Goal: Task Accomplishment & Management: Manage account settings

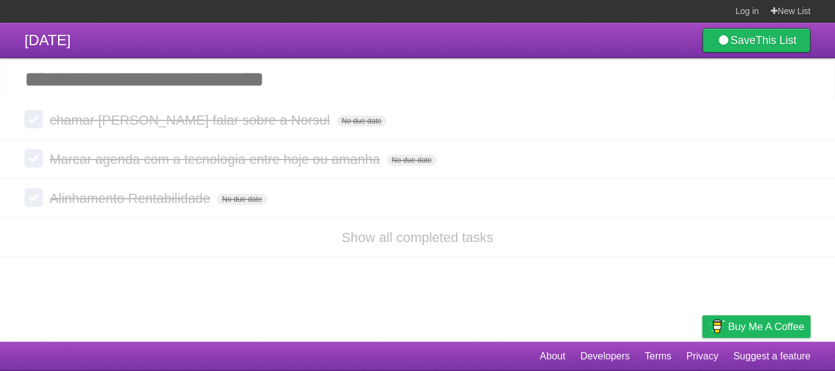
drag, startPoint x: 72, startPoint y: 38, endPoint x: 719, endPoint y: 24, distance: 647.3
click at [71, 38] on span "[DATE]" at bounding box center [47, 40] width 46 height 16
click at [791, 12] on link "New List" at bounding box center [791, 11] width 40 height 22
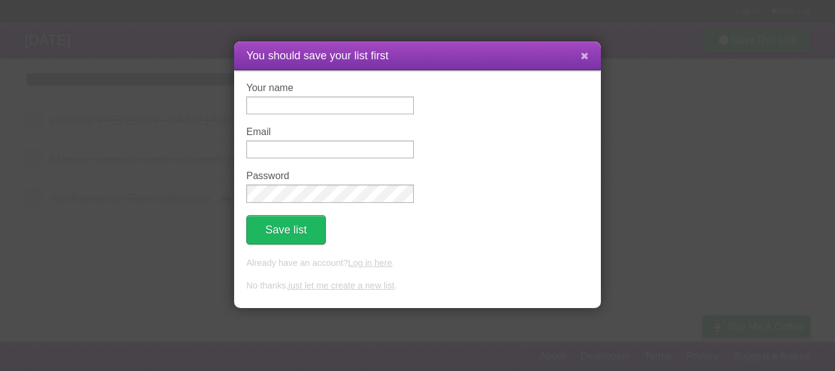
click at [580, 56] on button at bounding box center [584, 56] width 26 height 23
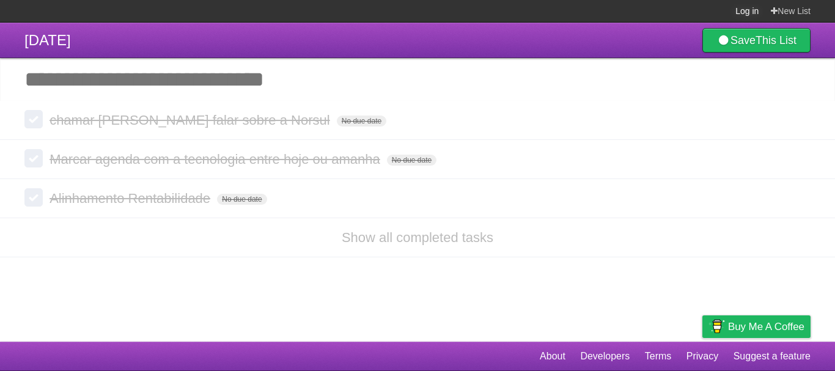
click at [742, 10] on link "Log in" at bounding box center [746, 11] width 23 height 22
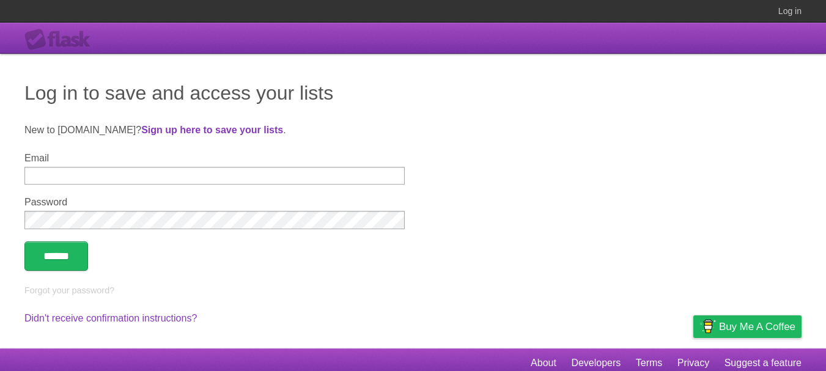
type input "**********"
click at [76, 260] on input "******" at bounding box center [56, 255] width 64 height 29
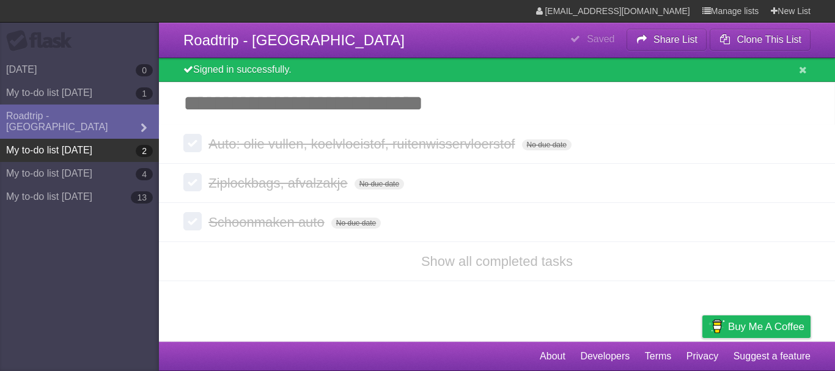
click at [108, 139] on link "My to-do list 09/01/2025 2" at bounding box center [79, 150] width 159 height 23
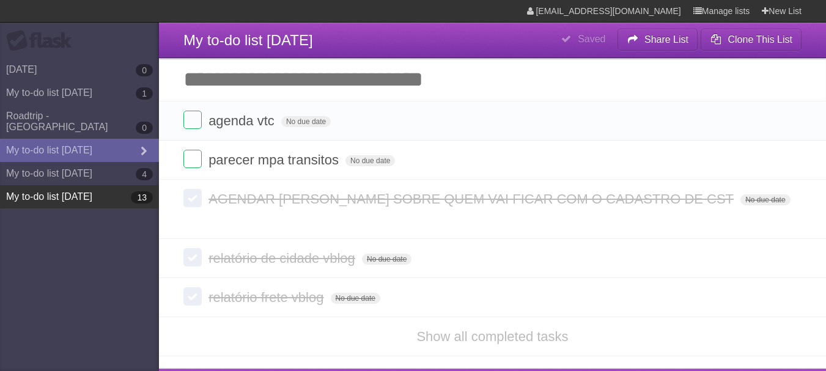
click at [92, 185] on link "My to-do list 09/10/2025 13" at bounding box center [79, 196] width 159 height 23
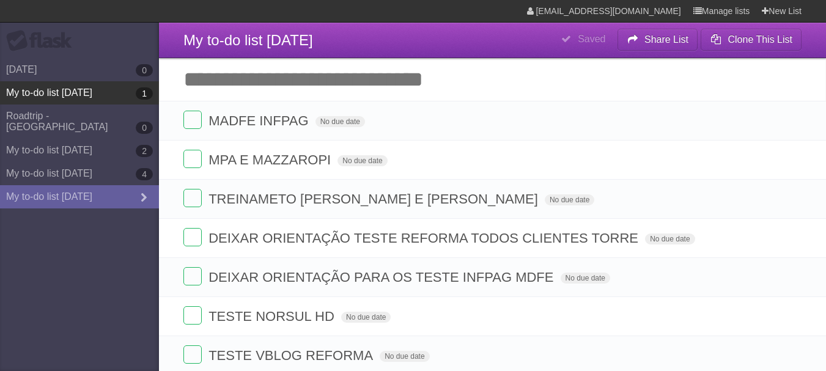
click at [86, 95] on link "My to-do list 08/27/2025 1" at bounding box center [79, 92] width 159 height 23
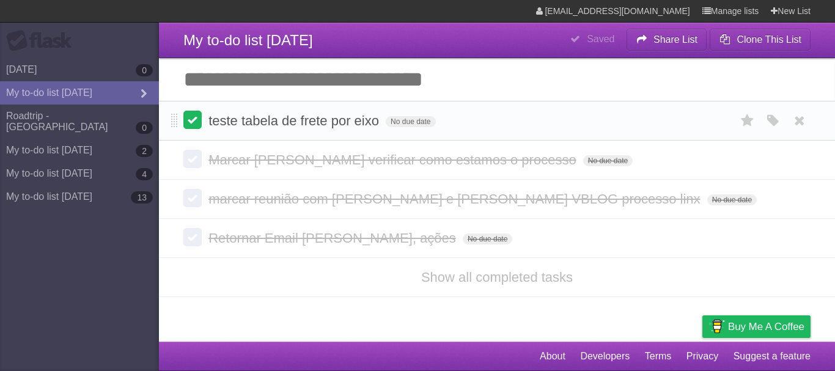
click at [195, 125] on label at bounding box center [192, 120] width 18 height 18
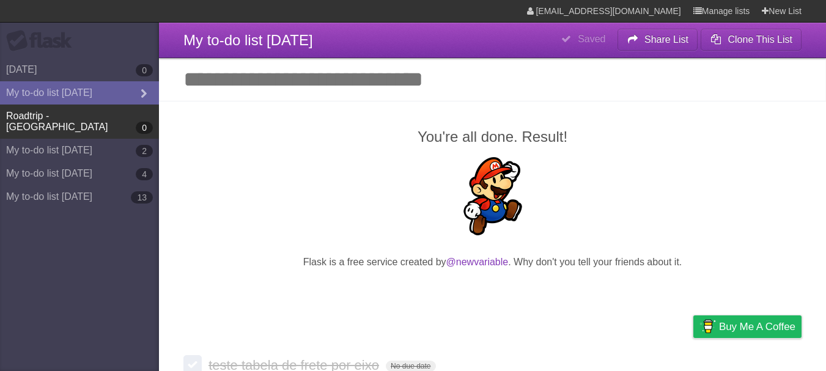
click at [86, 117] on link "Roadtrip - Serbia 0" at bounding box center [79, 121] width 159 height 34
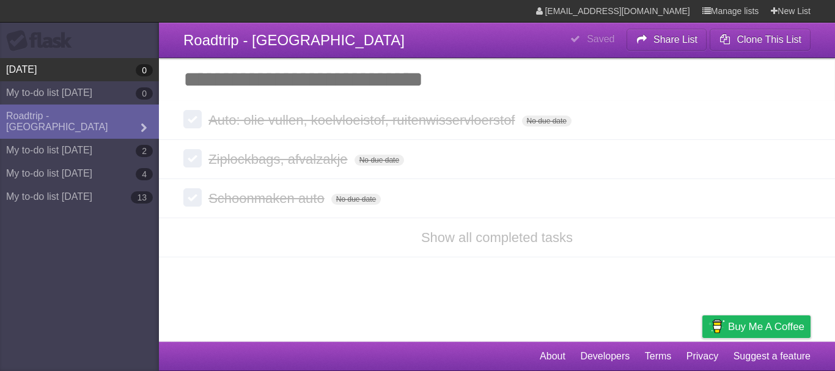
click at [78, 75] on link "25/11/2024 0" at bounding box center [79, 69] width 159 height 23
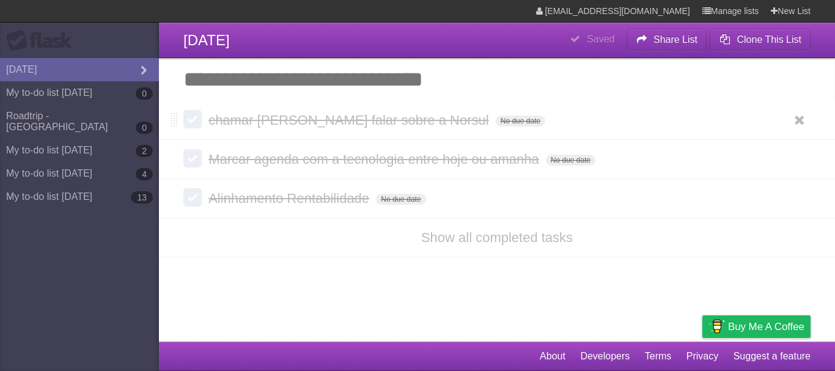
click at [183, 119] on label at bounding box center [192, 119] width 18 height 18
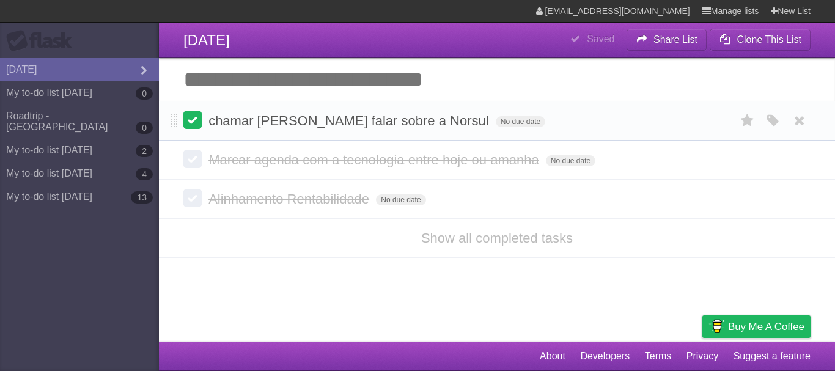
click at [191, 123] on label at bounding box center [192, 120] width 18 height 18
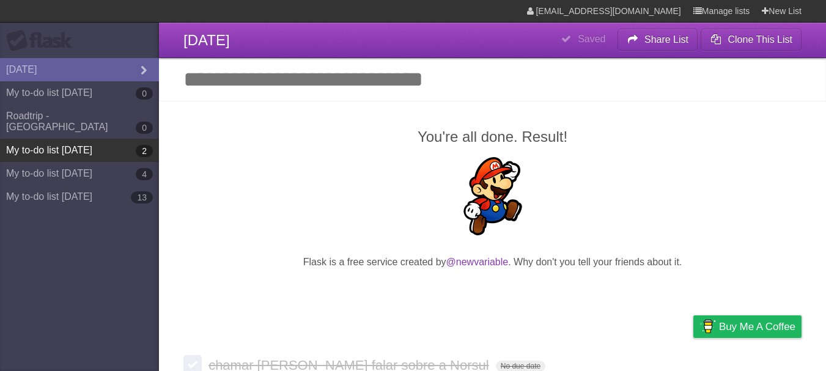
click at [84, 139] on link "My to-do list 09/01/2025 2" at bounding box center [79, 150] width 159 height 23
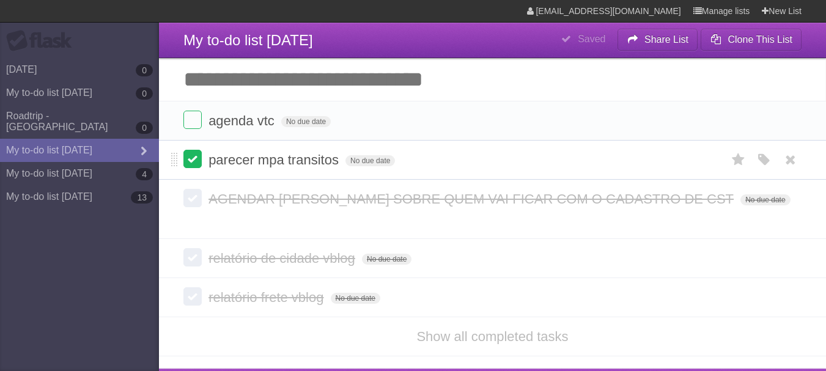
click at [185, 163] on label at bounding box center [192, 159] width 18 height 18
click at [189, 126] on label at bounding box center [192, 120] width 18 height 18
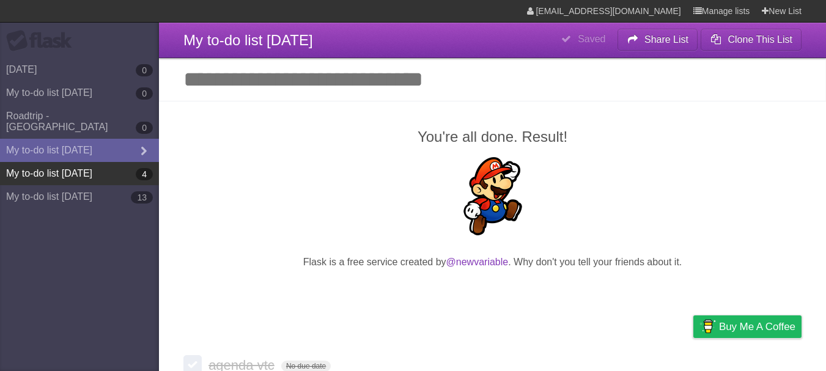
click at [95, 162] on link "My to-do list 09/03/2025 4" at bounding box center [79, 173] width 159 height 23
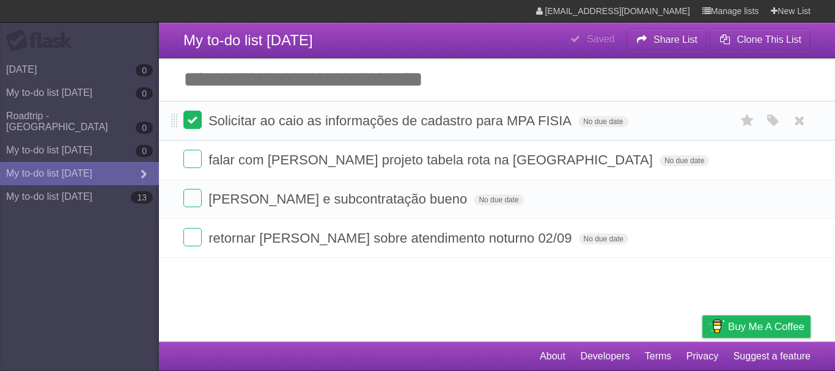
click at [194, 120] on label at bounding box center [192, 120] width 18 height 18
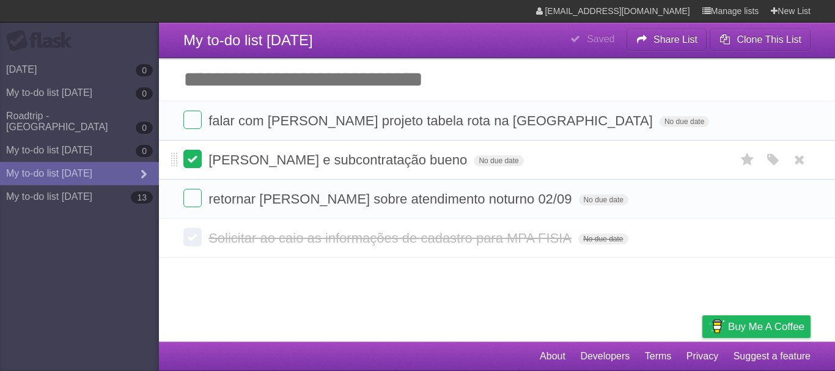
click at [187, 163] on label at bounding box center [192, 159] width 18 height 18
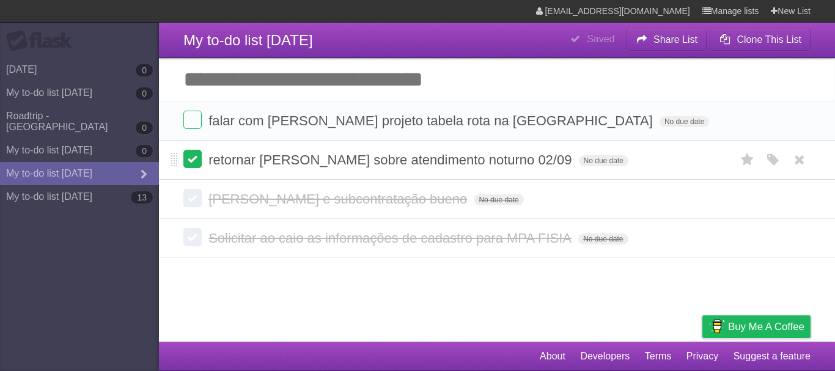
click at [192, 166] on label at bounding box center [192, 159] width 18 height 18
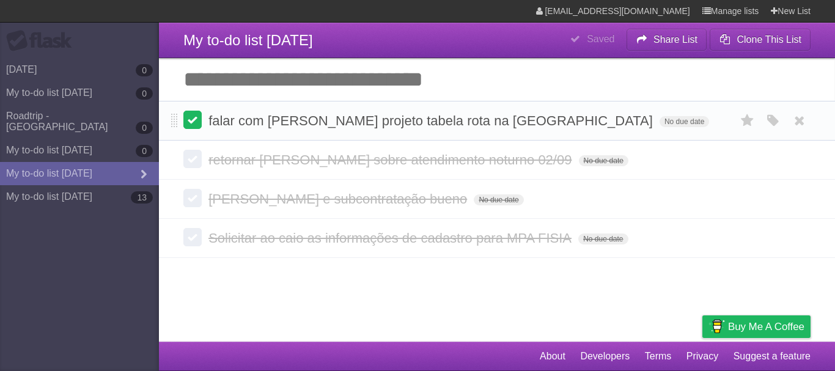
click at [195, 117] on label at bounding box center [192, 120] width 18 height 18
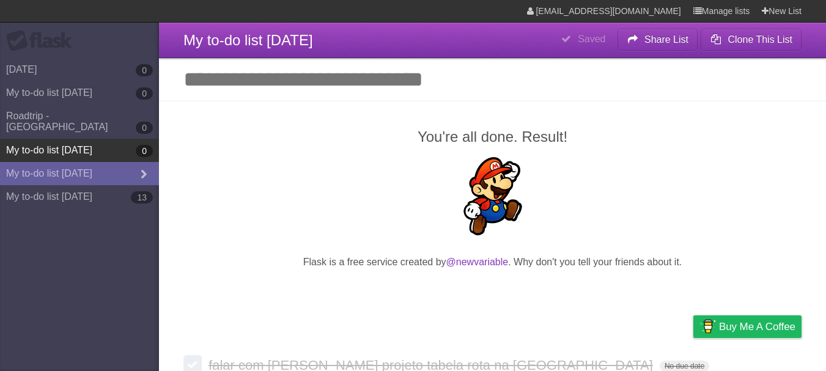
click at [69, 139] on link "My to-do list 09/01/2025 0" at bounding box center [79, 150] width 159 height 23
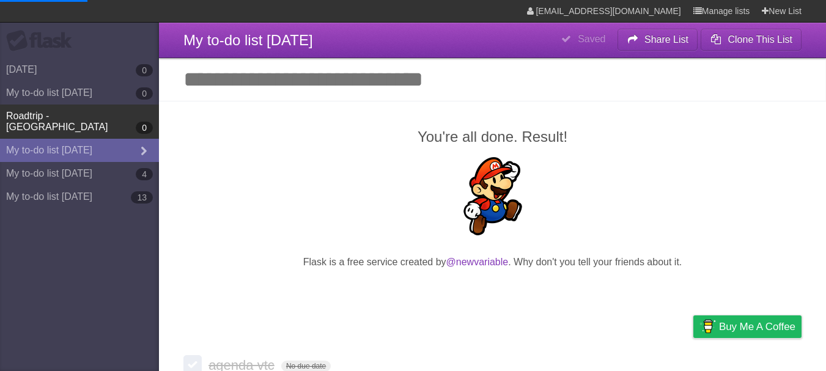
click at [86, 118] on link "Roadtrip - Serbia 0" at bounding box center [79, 121] width 159 height 34
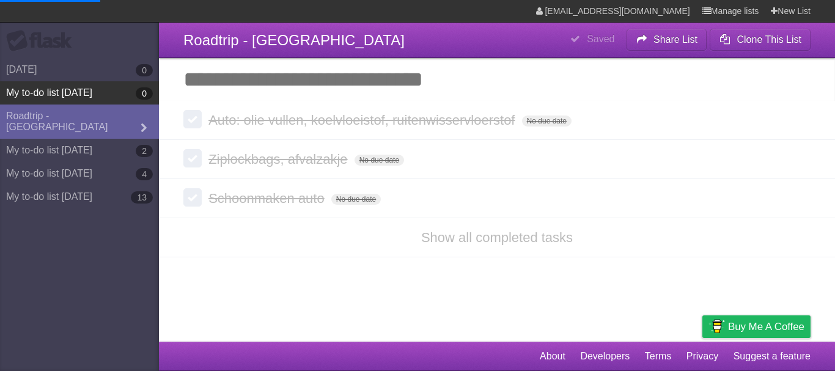
click at [84, 92] on link "My to-do list 08/27/2025 0" at bounding box center [79, 92] width 159 height 23
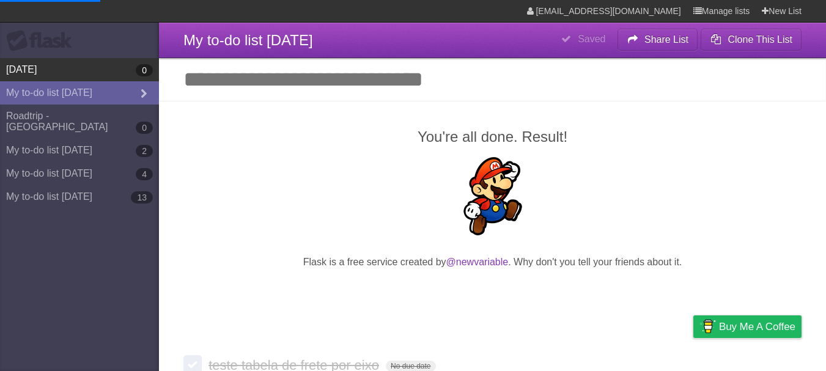
click at [82, 71] on link "25/11/2024 0" at bounding box center [79, 69] width 159 height 23
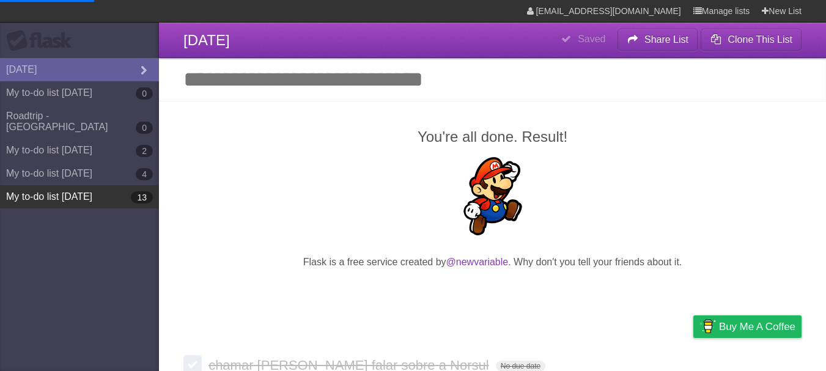
click at [79, 185] on link "My to-do list 09/10/2025 13" at bounding box center [79, 196] width 159 height 23
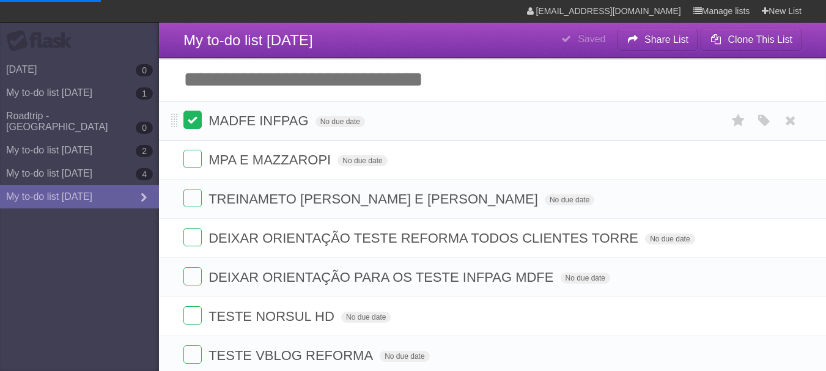
click at [199, 126] on label at bounding box center [192, 120] width 18 height 18
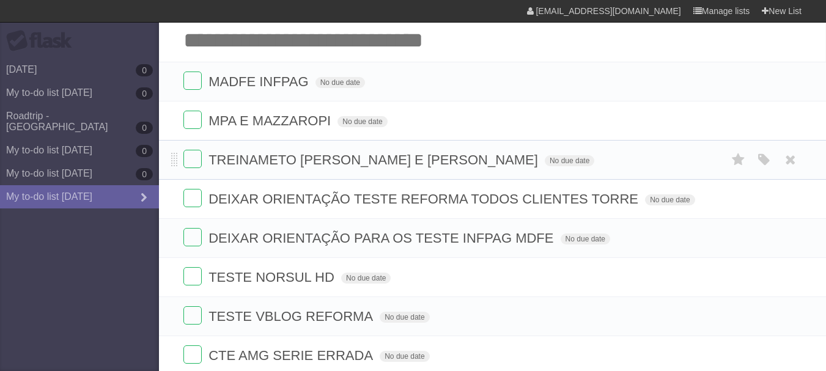
scroll to position [61, 0]
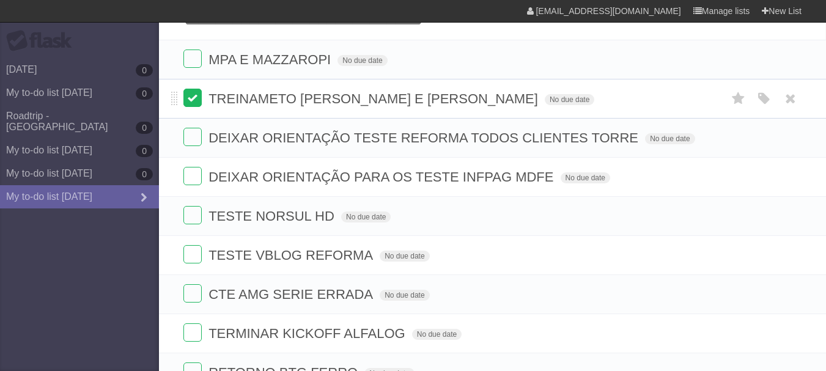
click at [196, 102] on label at bounding box center [192, 98] width 18 height 18
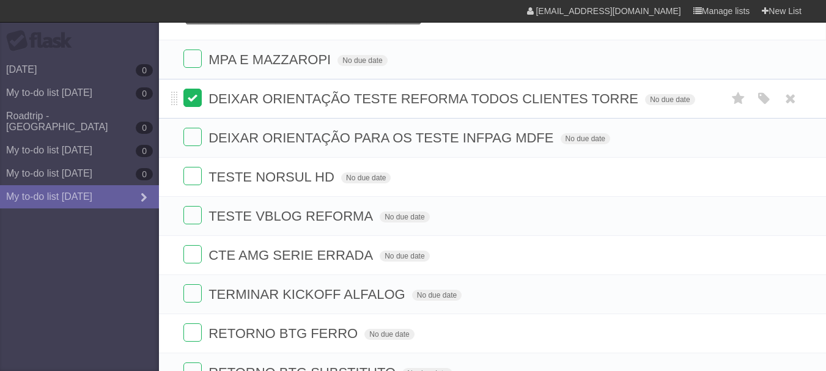
click at [189, 97] on label at bounding box center [192, 98] width 18 height 18
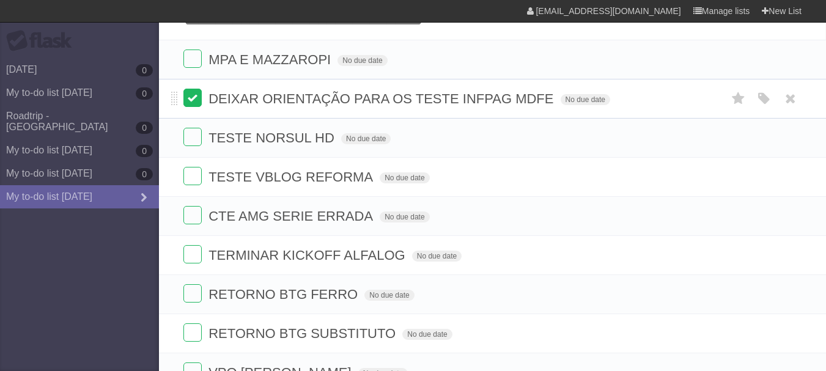
click at [189, 101] on label at bounding box center [192, 98] width 18 height 18
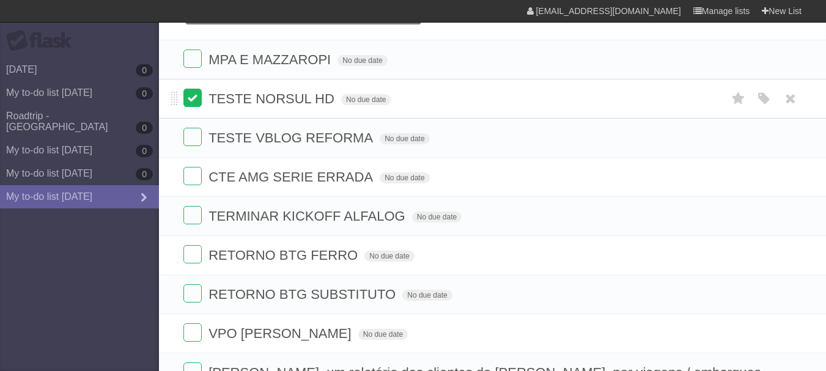
click at [197, 97] on label at bounding box center [192, 98] width 18 height 18
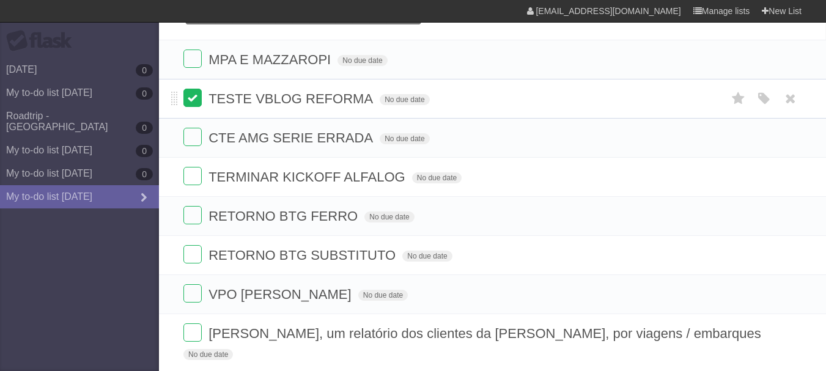
click at [192, 97] on label at bounding box center [192, 98] width 18 height 18
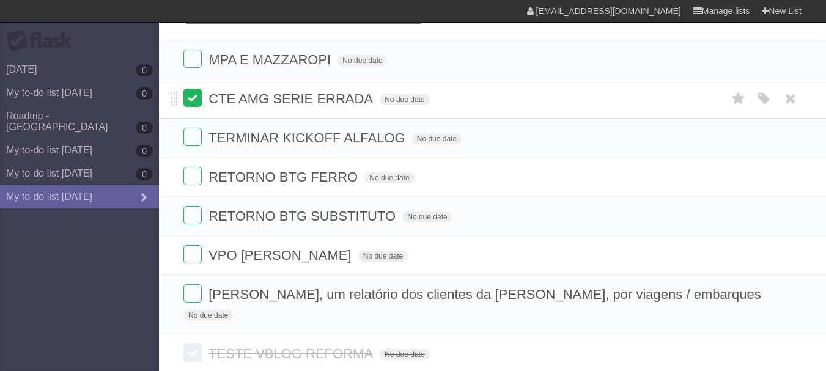
click at [193, 99] on label at bounding box center [192, 98] width 18 height 18
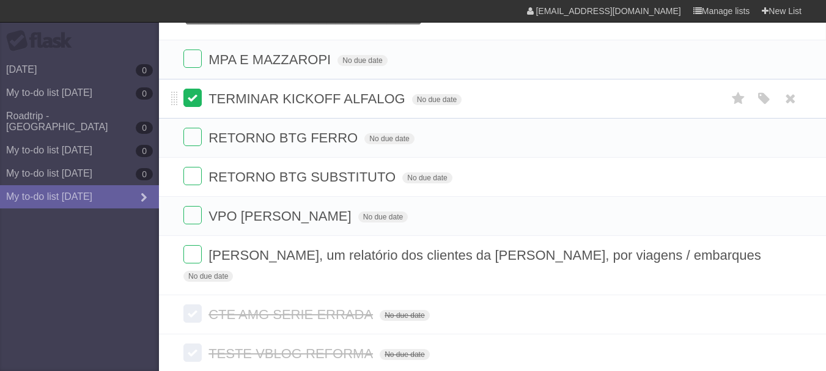
click at [187, 99] on label at bounding box center [192, 98] width 18 height 18
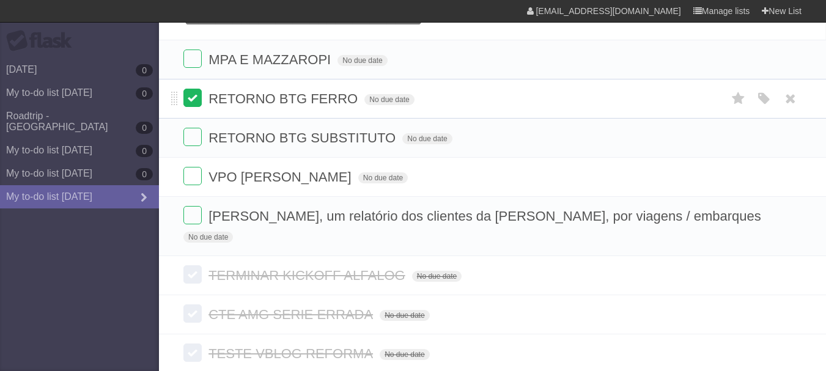
click at [192, 100] on label at bounding box center [192, 98] width 18 height 18
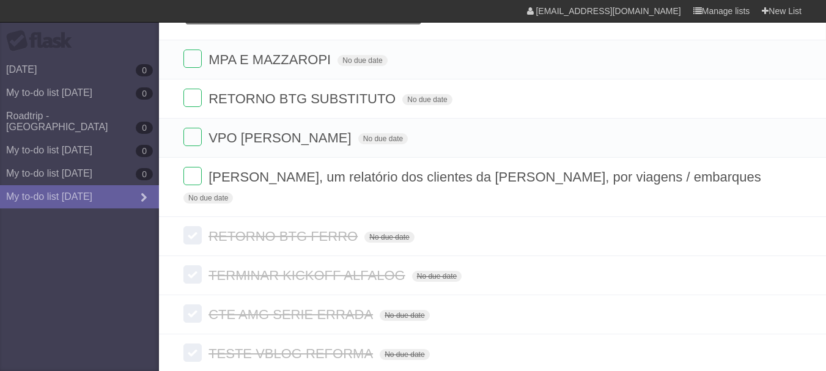
click at [192, 100] on label at bounding box center [192, 98] width 18 height 18
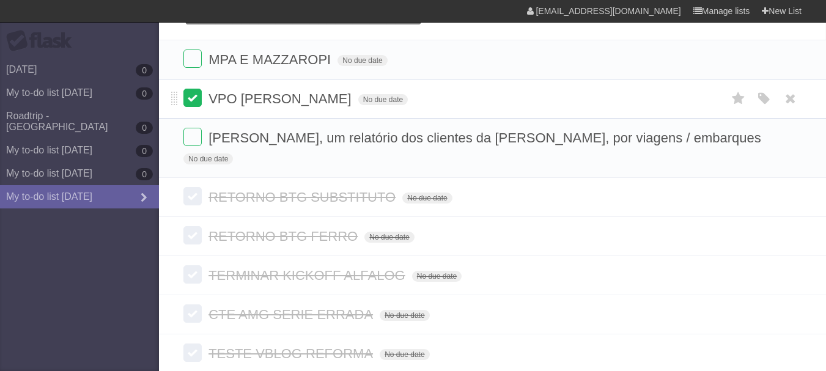
click at [192, 94] on label at bounding box center [192, 98] width 18 height 18
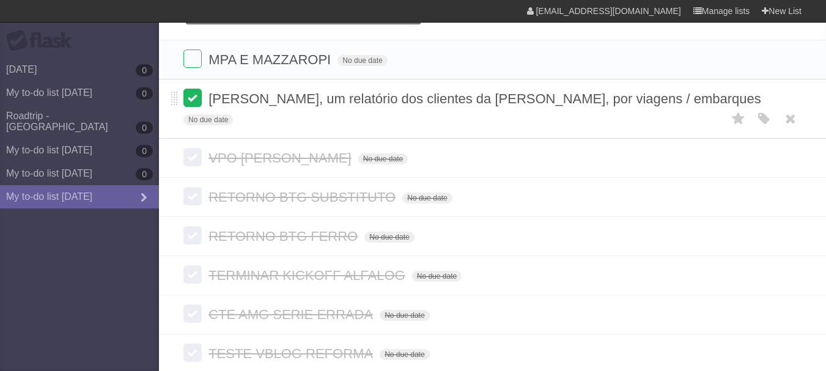
click at [191, 99] on label at bounding box center [192, 98] width 18 height 18
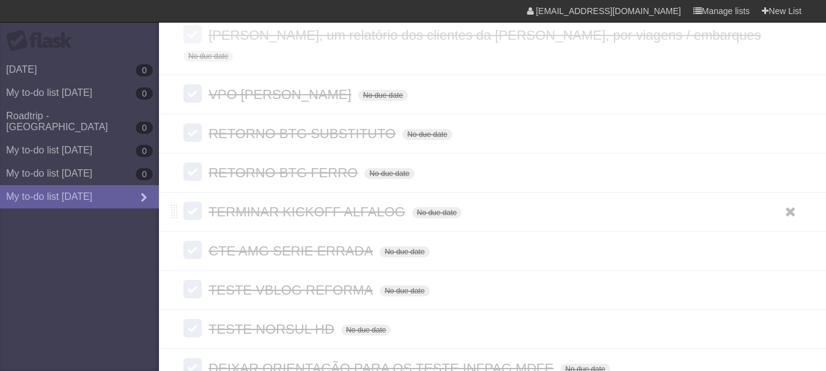
scroll to position [0, 0]
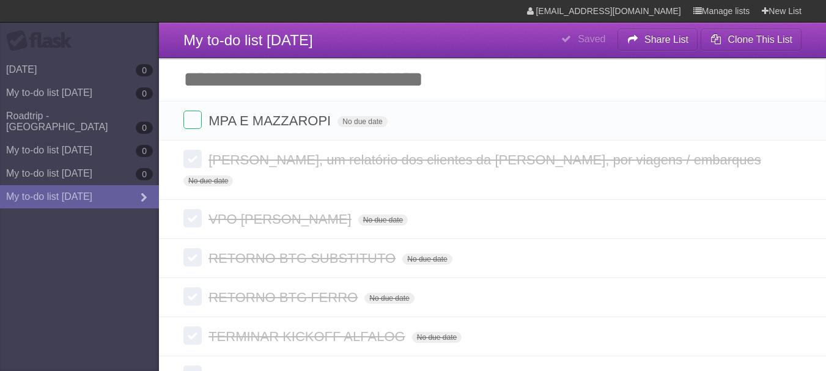
click at [218, 78] on input "Add another task" at bounding box center [492, 79] width 667 height 43
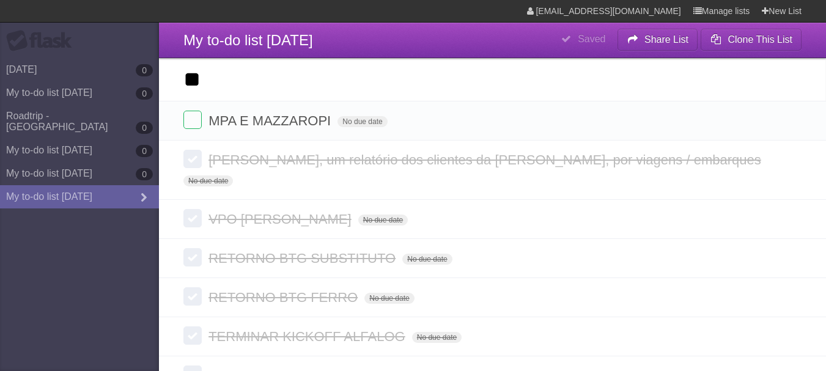
type input "*"
type input "**********"
click input "*********" at bounding box center [0, 0] width 0 height 0
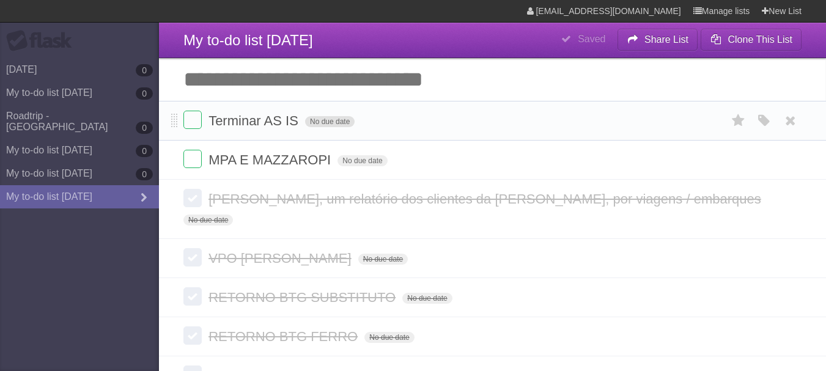
click at [307, 120] on span "No due date" at bounding box center [329, 121] width 49 height 11
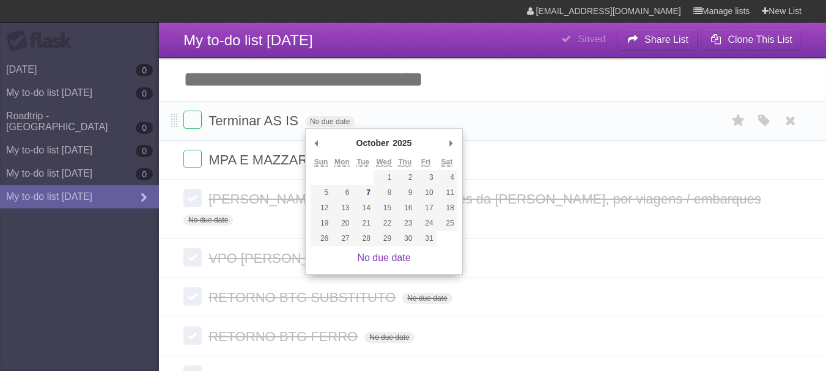
click at [287, 122] on span "Terminar AS IS" at bounding box center [254, 120] width 93 height 15
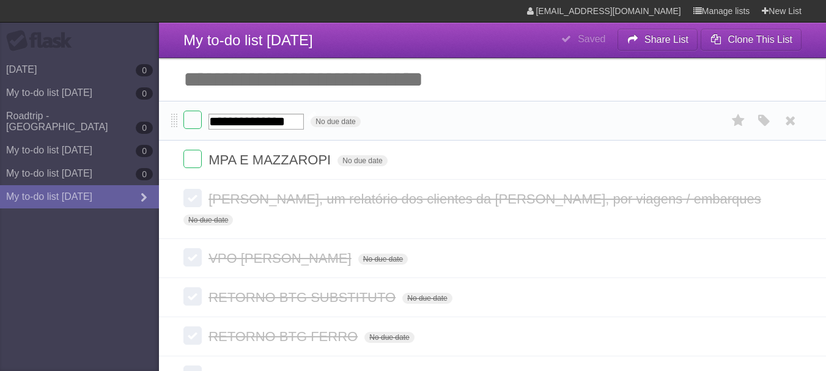
click at [287, 122] on input "**********" at bounding box center [255, 122] width 95 height 16
click at [304, 121] on input "**********" at bounding box center [255, 122] width 95 height 16
type input "**********"
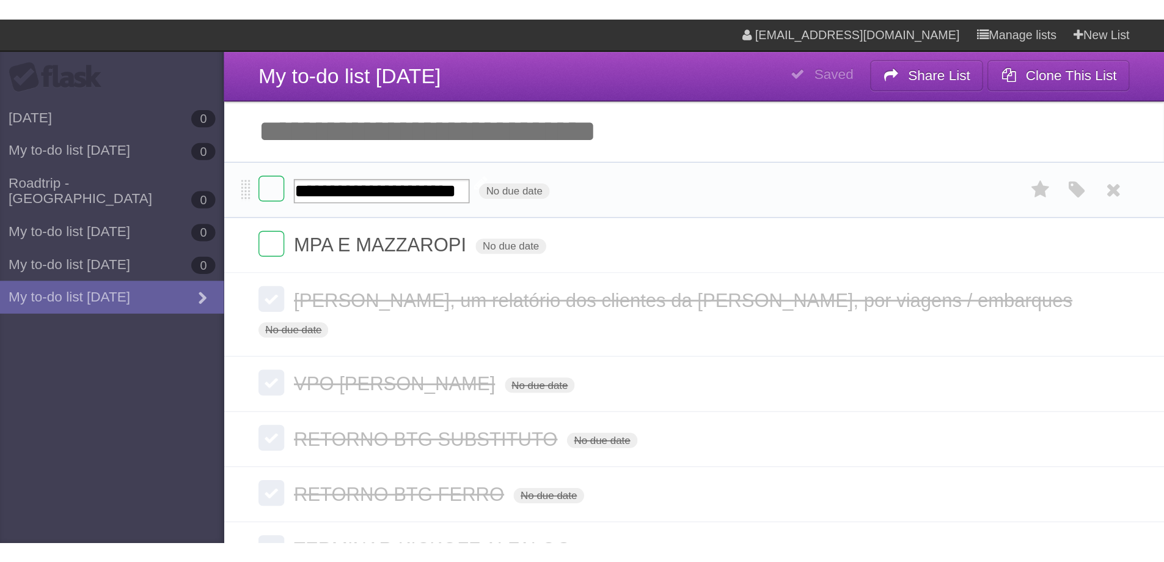
scroll to position [0, 25]
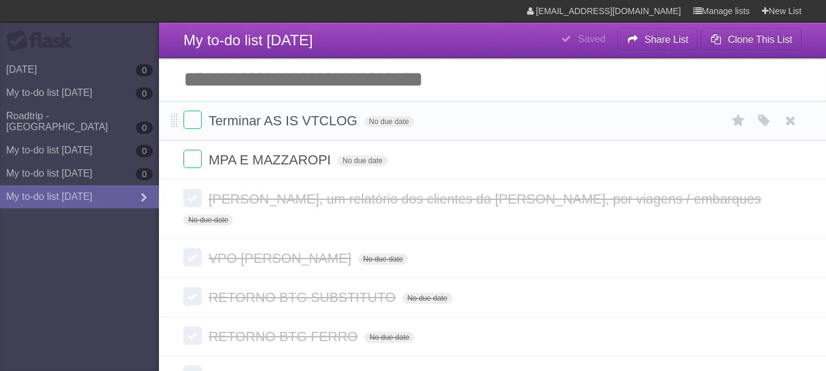
click at [277, 87] on input "Add another task" at bounding box center [492, 79] width 667 height 43
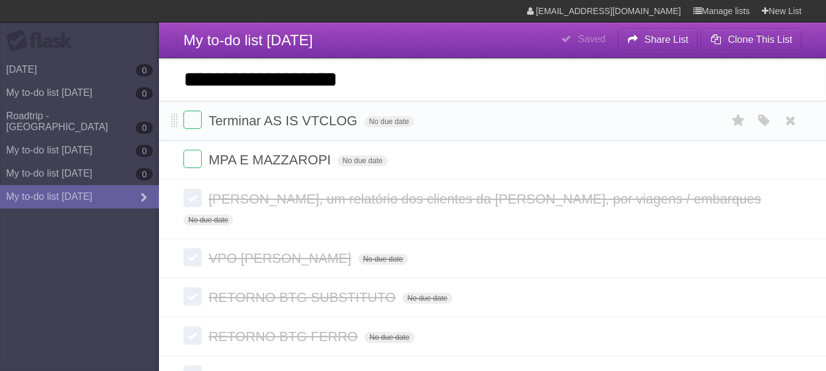
type input "**********"
click input "*********" at bounding box center [0, 0] width 0 height 0
